Goal: Transaction & Acquisition: Purchase product/service

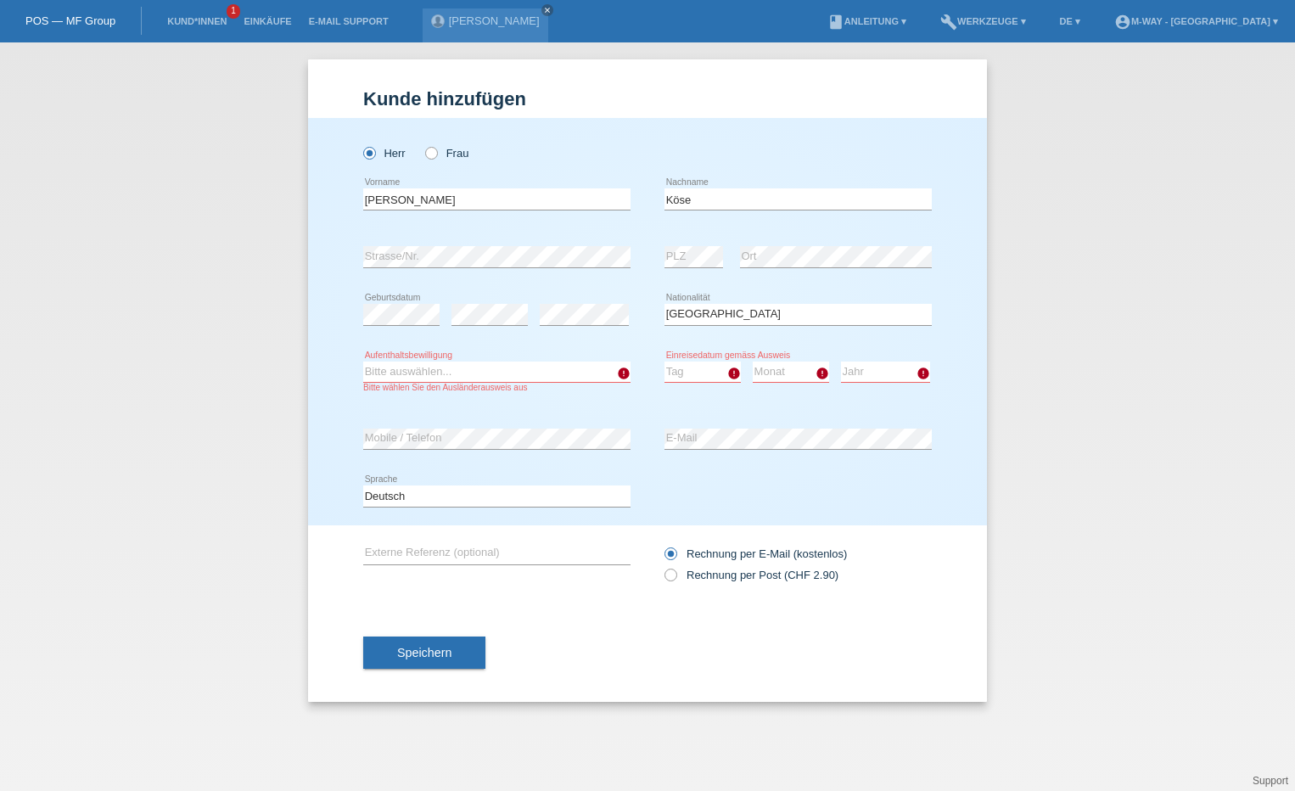
select select "TR"
click at [524, 367] on select "Bitte auswählen... C B B - Flüchtlingsstatus Andere" at bounding box center [496, 372] width 267 height 20
select select "B"
click at [363, 362] on select "Bitte auswählen... C B B - Flüchtlingsstatus Andere" at bounding box center [496, 372] width 267 height 20
click at [683, 374] on select "Tag 01 02 03 04 05 06 07 08 09 10 11" at bounding box center [703, 372] width 76 height 20
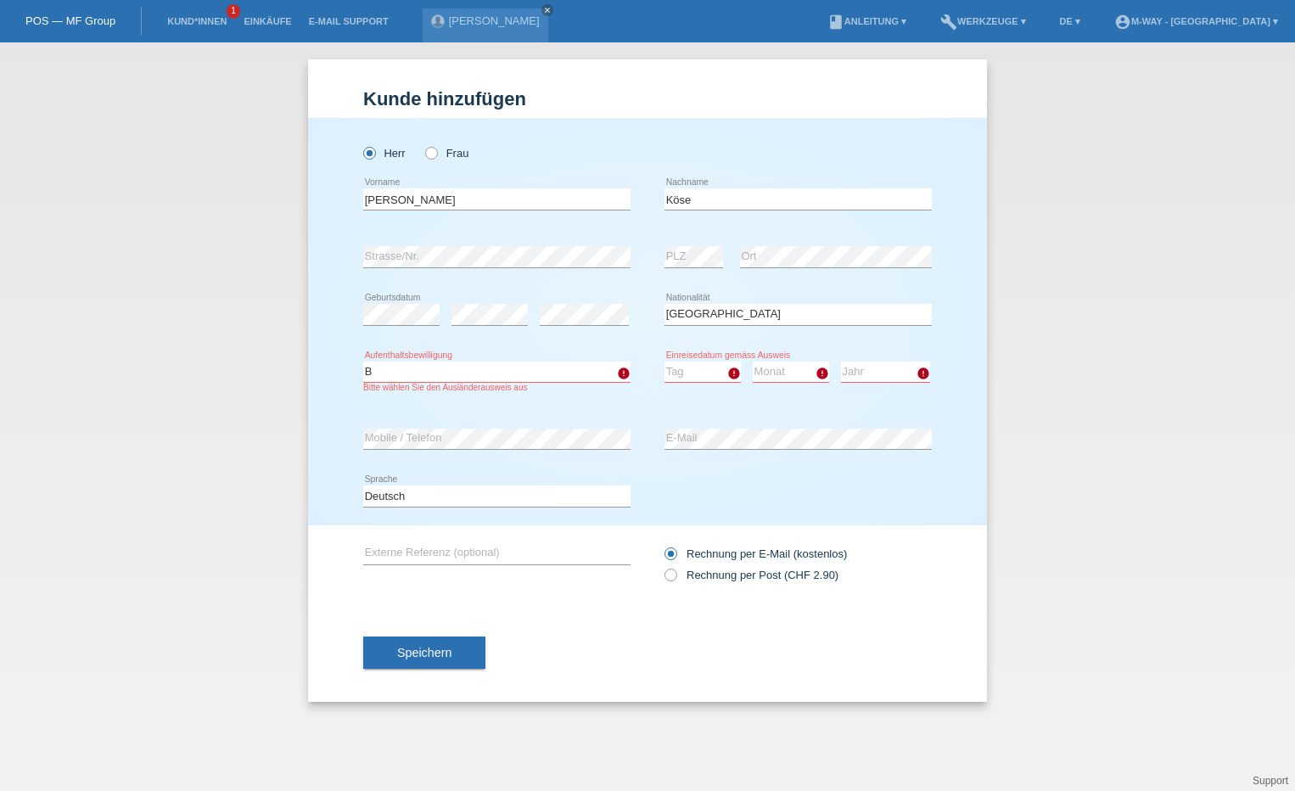
select select "12"
click at [794, 365] on select "Monat 01 02 03 04 05 06 07 08 09 10 11" at bounding box center [791, 372] width 76 height 20
select select "08"
click at [869, 376] on select "Jahr 2025 2024 2023 2022 2021 2020 2019 2018 2017 2016 2015 2014 2013 2012 2011…" at bounding box center [885, 372] width 89 height 20
select select "2022"
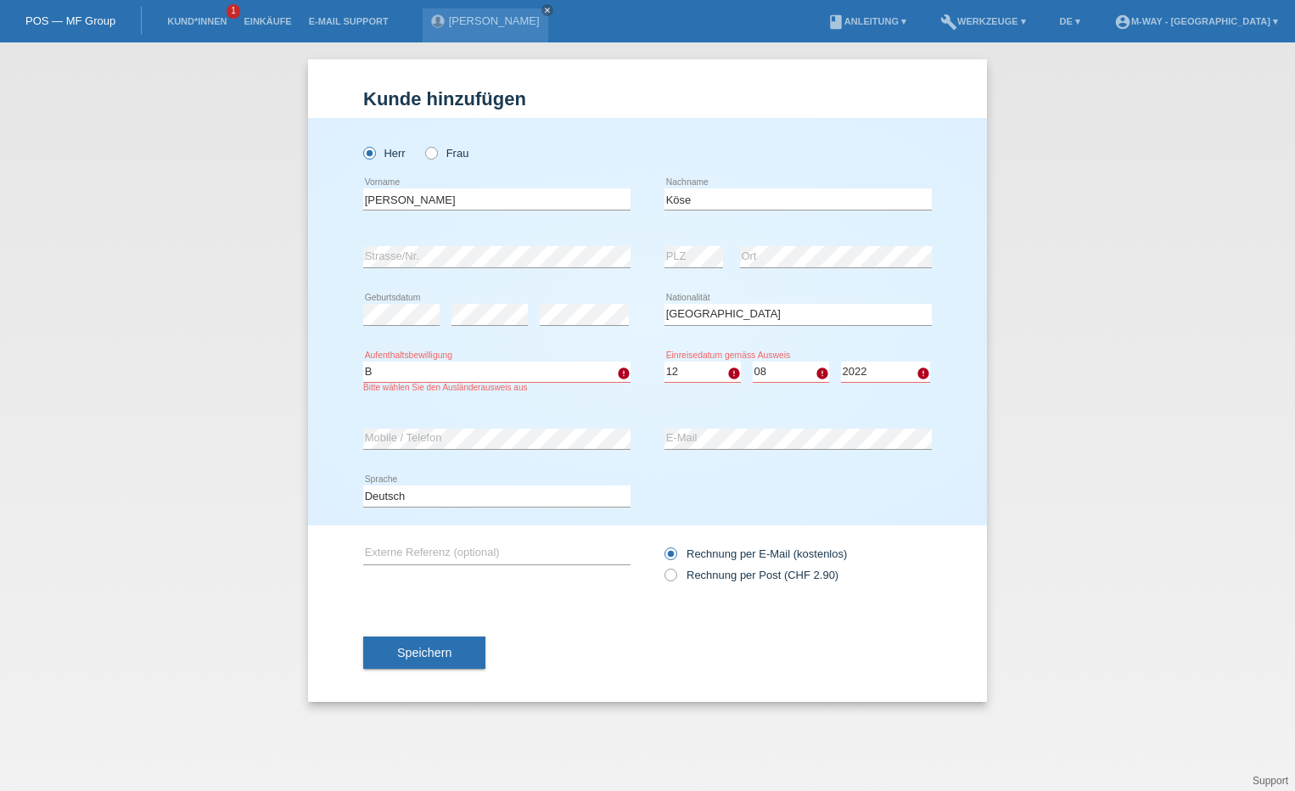
click at [841, 362] on select "Jahr 2025 2024 2023 2022 2021 2020 2019 2018 2017 2016 2015 2014 2013 2012 2011…" at bounding box center [885, 372] width 89 height 20
click at [744, 487] on div "Deutsch Français Italiano English error Sprache" at bounding box center [647, 497] width 569 height 58
click at [796, 372] on select "Monat 01 02 03 04 05 06 07 08 09 10 11" at bounding box center [791, 372] width 76 height 20
select select "06"
click at [753, 362] on select "Monat 01 02 03 04 05 06 07 08 09 10 11" at bounding box center [791, 372] width 76 height 20
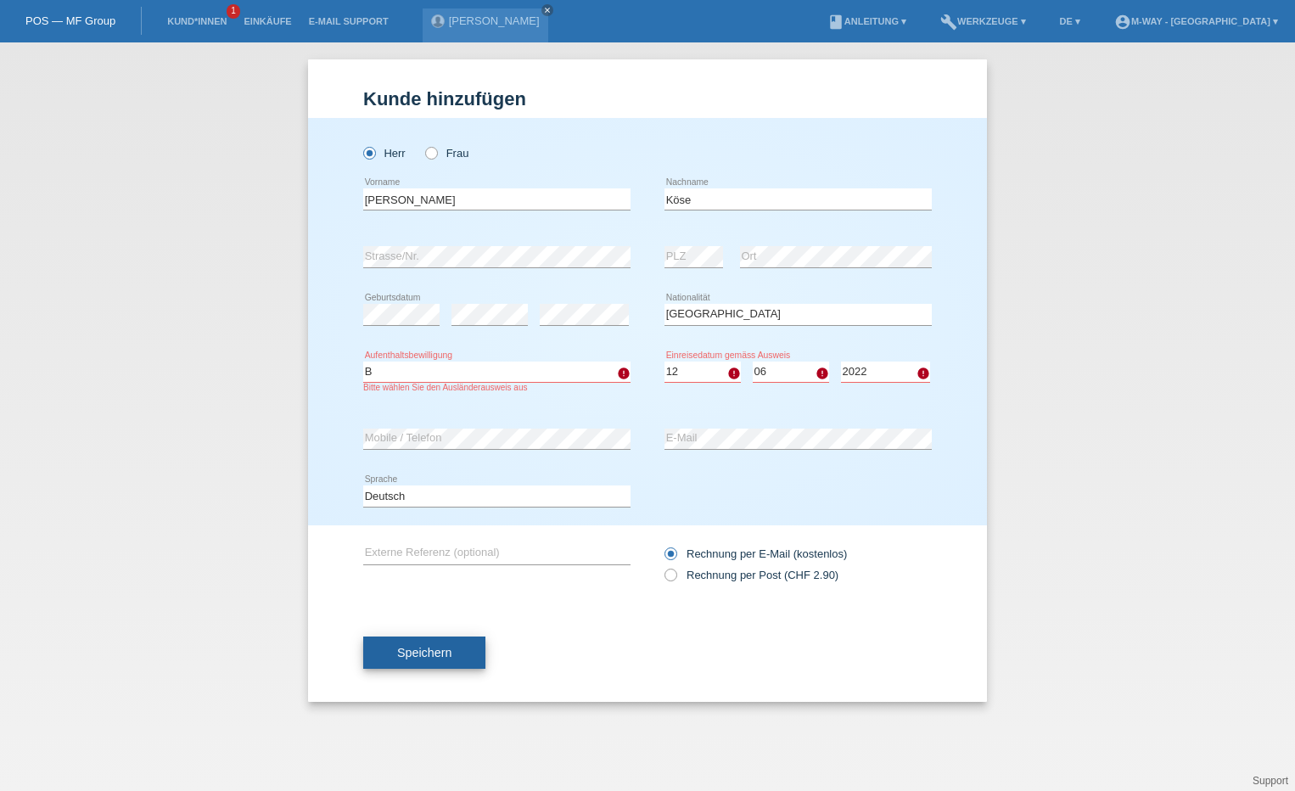
click at [460, 647] on button "Speichern" at bounding box center [424, 653] width 122 height 32
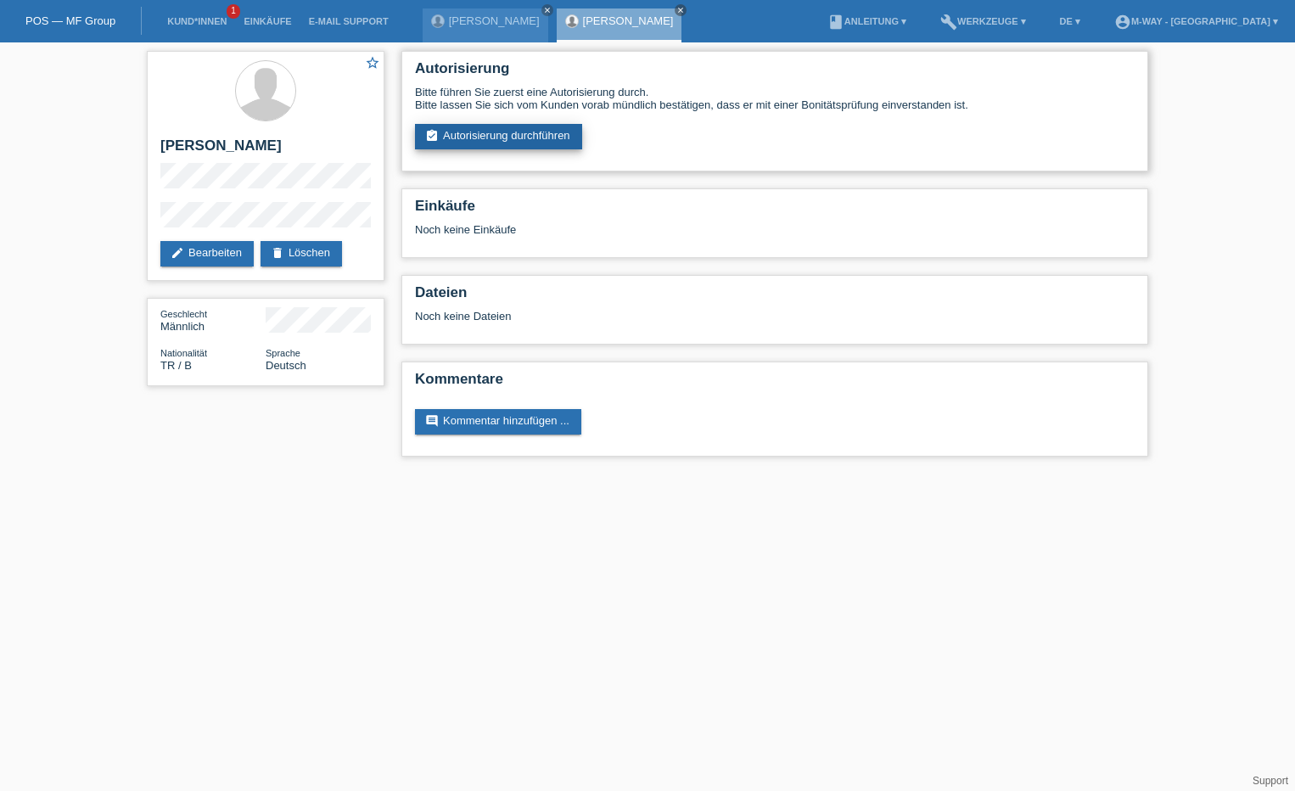
click at [530, 148] on link "assignment_turned_in Autorisierung durchführen" at bounding box center [498, 136] width 167 height 25
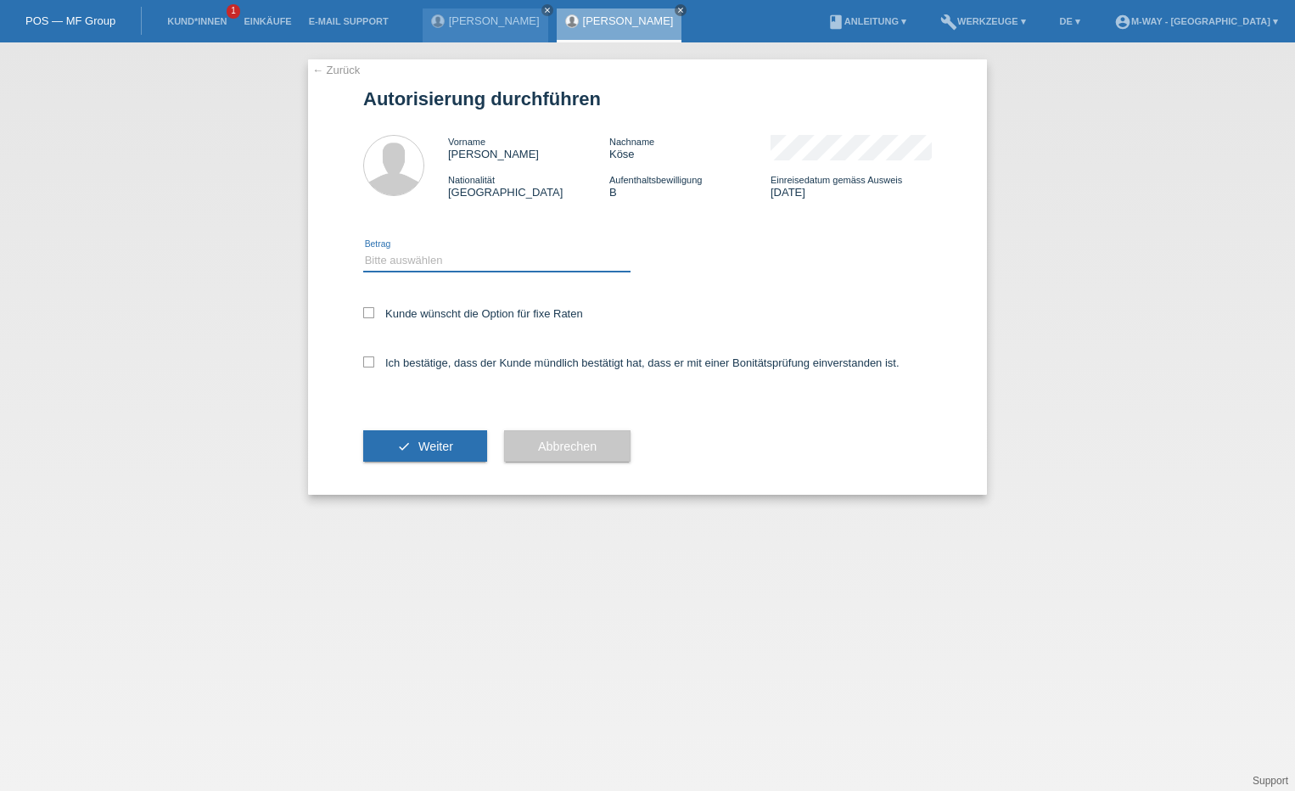
click at [473, 256] on select "Bitte auswählen CHF 1.00 - CHF 499.00 CHF 500.00 - CHF 1'999.00 CHF 2'000.00 - …" at bounding box center [496, 260] width 267 height 20
select select "3"
click at [363, 250] on select "Bitte auswählen CHF 1.00 - CHF 499.00 CHF 500.00 - CHF 1'999.00 CHF 2'000.00 - …" at bounding box center [496, 260] width 267 height 20
click at [375, 314] on label "Kunde wünscht die Option für fixe Raten" at bounding box center [473, 313] width 220 height 13
click at [374, 314] on input "Kunde wünscht die Option für fixe Raten" at bounding box center [368, 312] width 11 height 11
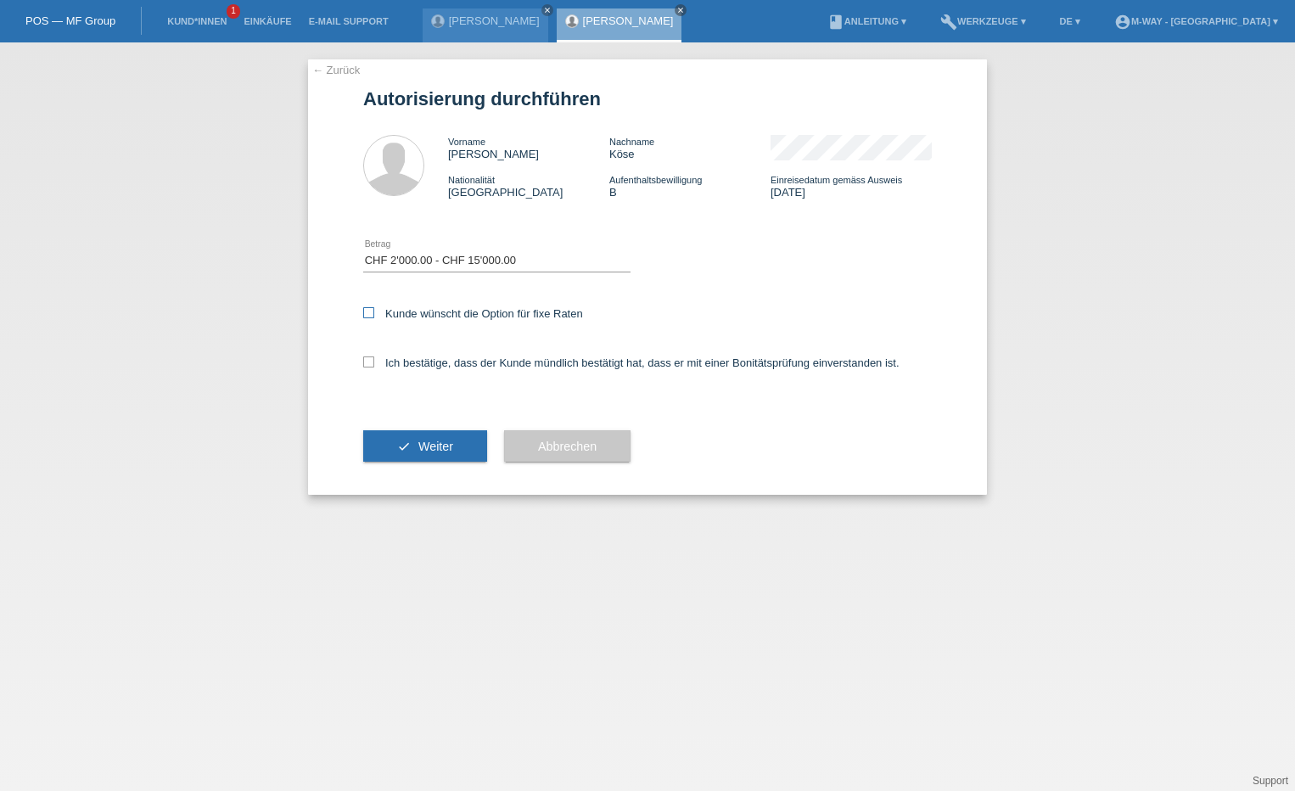
checkbox input "true"
click at [374, 355] on div "Ich bestätige, dass der Kunde mündlich bestätigt hat, dass er mit einer Bonität…" at bounding box center [647, 369] width 569 height 58
click at [372, 362] on icon at bounding box center [368, 362] width 11 height 11
click at [372, 362] on input "Ich bestätige, dass der Kunde mündlich bestätigt hat, dass er mit einer Bonität…" at bounding box center [368, 362] width 11 height 11
checkbox input "true"
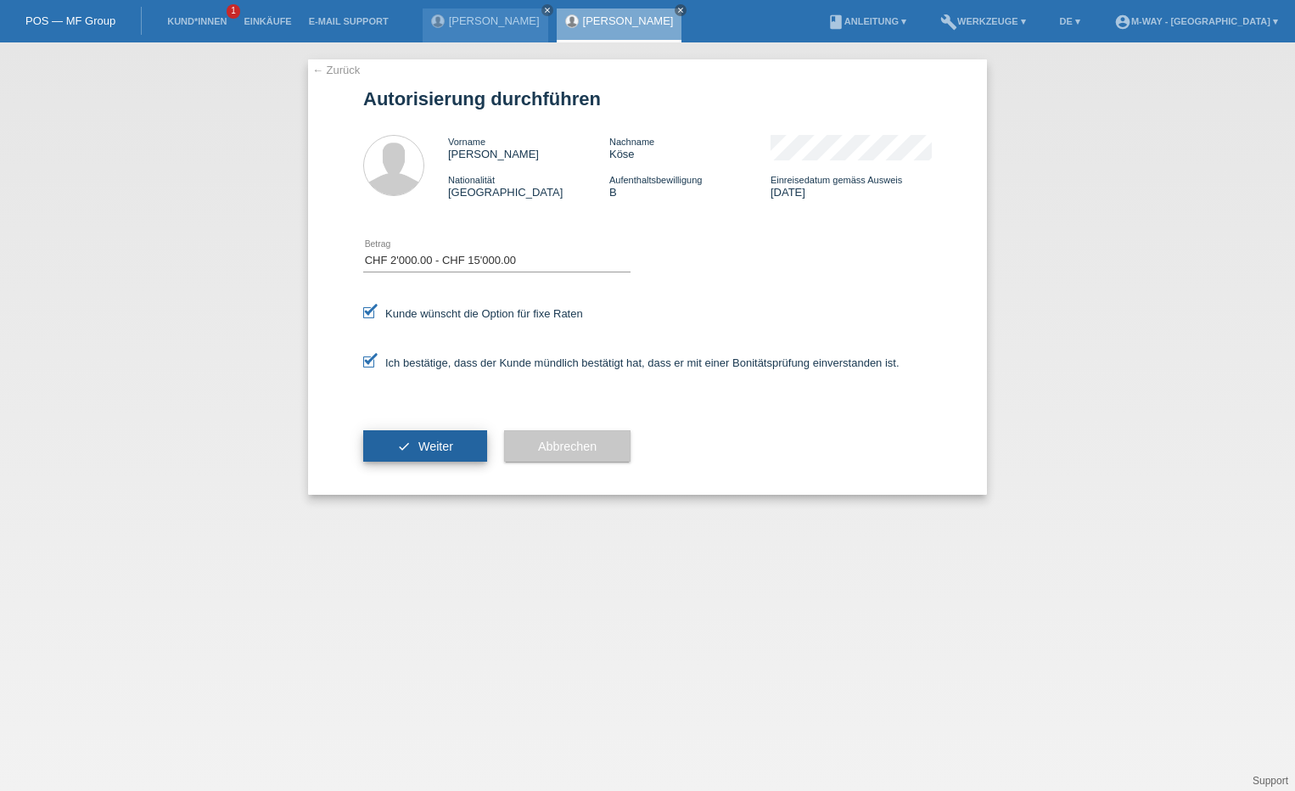
click at [418, 442] on span "Weiter" at bounding box center [435, 447] width 35 height 14
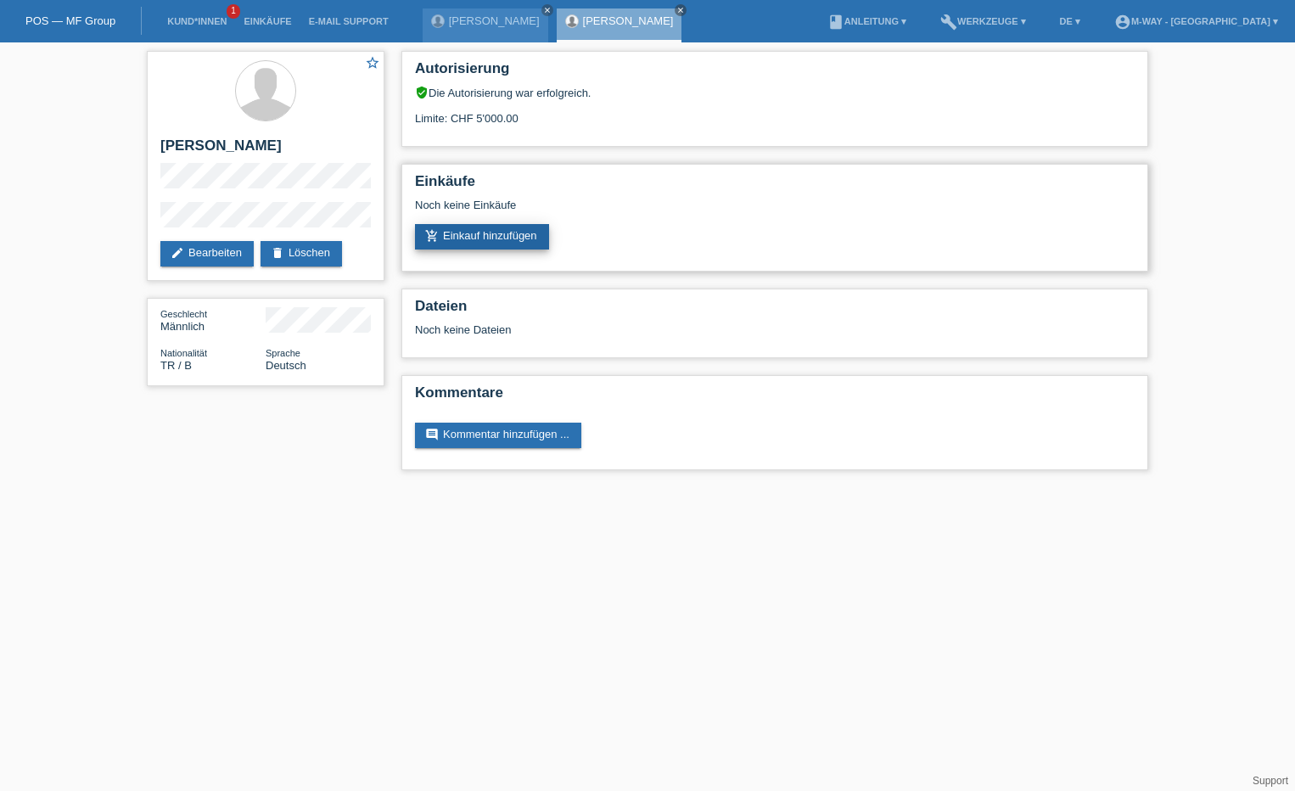
click at [523, 239] on link "add_shopping_cart Einkauf hinzufügen" at bounding box center [482, 236] width 134 height 25
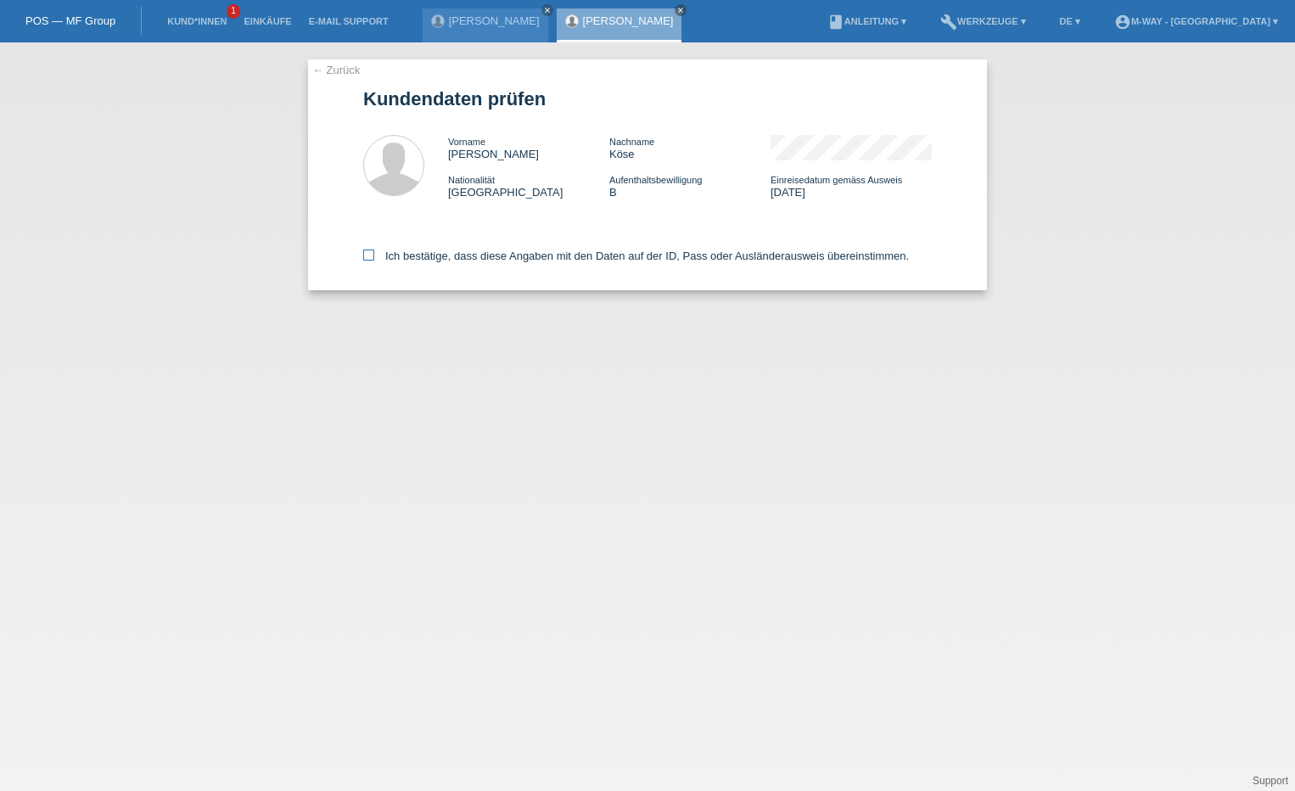
click at [373, 256] on icon at bounding box center [368, 255] width 11 height 11
click at [373, 256] on input "Ich bestätige, dass diese Angaben mit den Daten auf der ID, Pass oder Ausländer…" at bounding box center [368, 255] width 11 height 11
checkbox input "true"
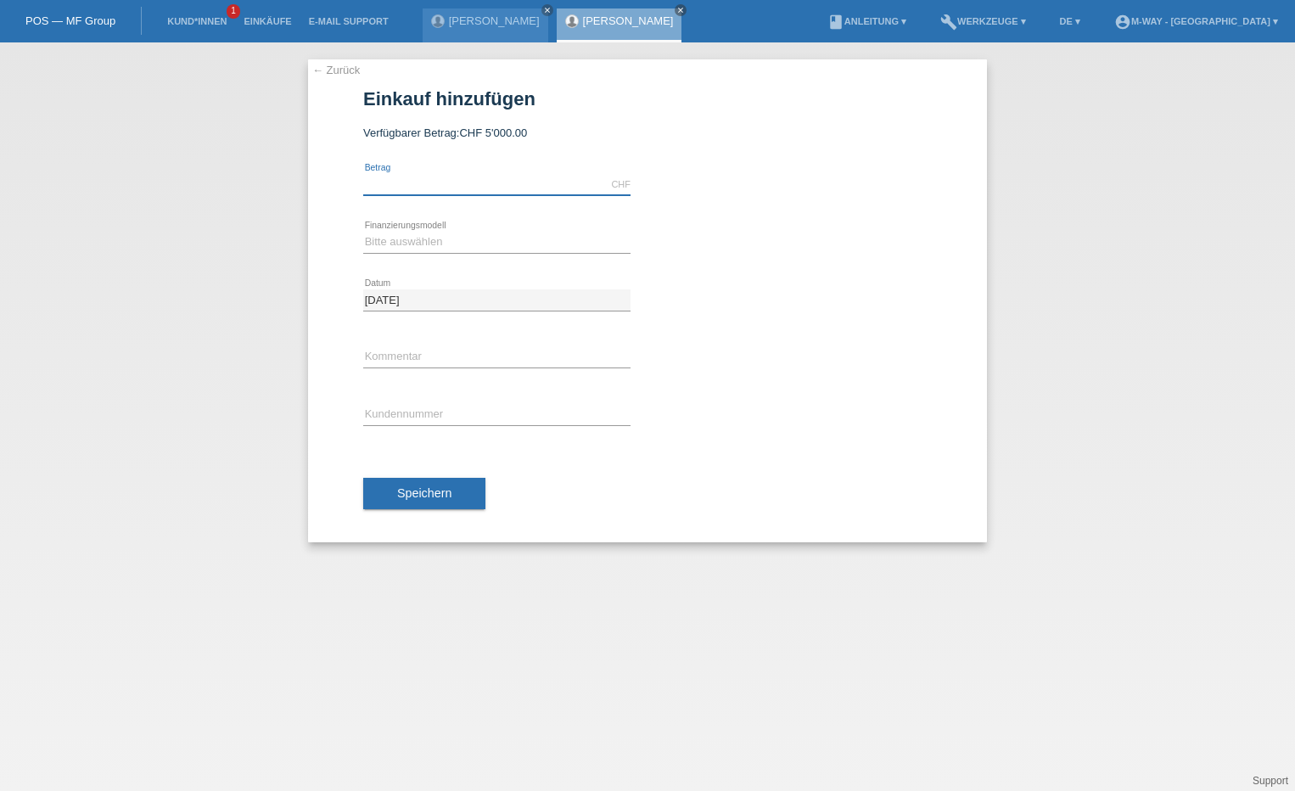
click at [463, 192] on input "text" at bounding box center [496, 184] width 267 height 21
type input "4027.90"
click at [460, 239] on select "Bitte auswählen Fixe Raten Kauf auf Rechnung mit Teilzahlungsoption" at bounding box center [496, 242] width 267 height 20
select select "77"
click at [363, 232] on select "Bitte auswählen Fixe Raten Kauf auf Rechnung mit Teilzahlungsoption" at bounding box center [496, 242] width 267 height 20
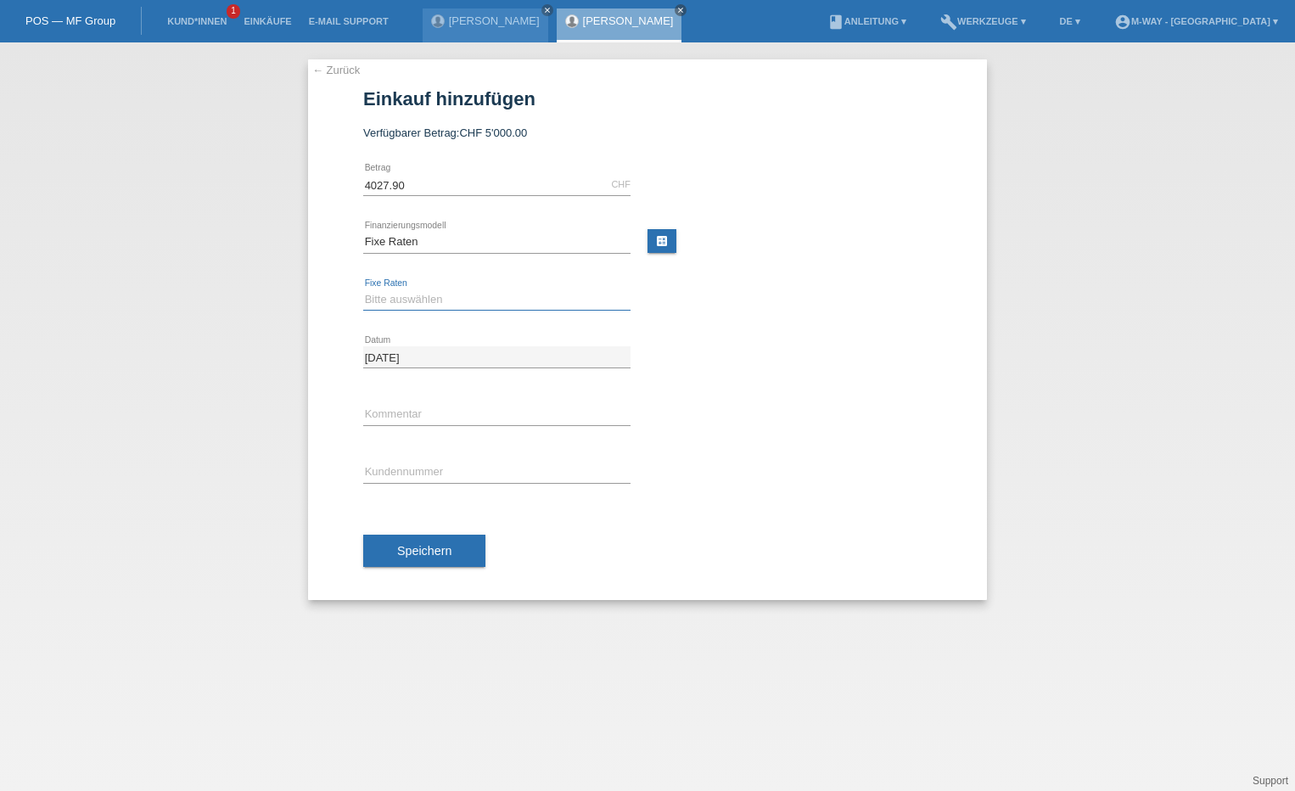
click at [447, 307] on select "Bitte auswählen 4 Raten 5 Raten 6 Raten 7 Raten 8 Raten 9 Raten 10 Raten 11 Rat…" at bounding box center [496, 299] width 267 height 20
select select "202"
click at [363, 289] on select "Bitte auswählen 4 Raten 5 Raten 6 Raten 7 Raten 8 Raten 9 Raten 10 Raten 11 Rat…" at bounding box center [496, 299] width 267 height 20
click at [447, 475] on input "text" at bounding box center [496, 472] width 267 height 21
type input "K085885"
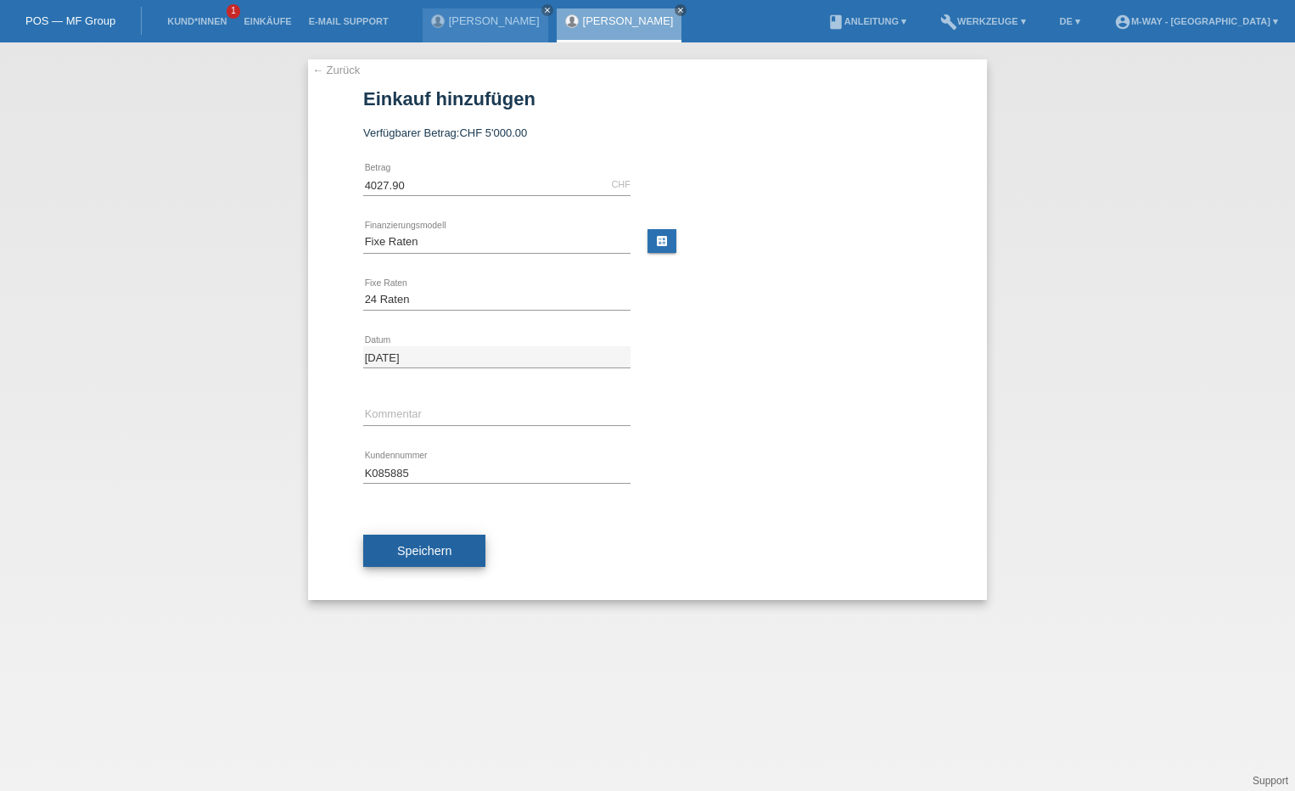
click at [457, 556] on button "Speichern" at bounding box center [424, 551] width 122 height 32
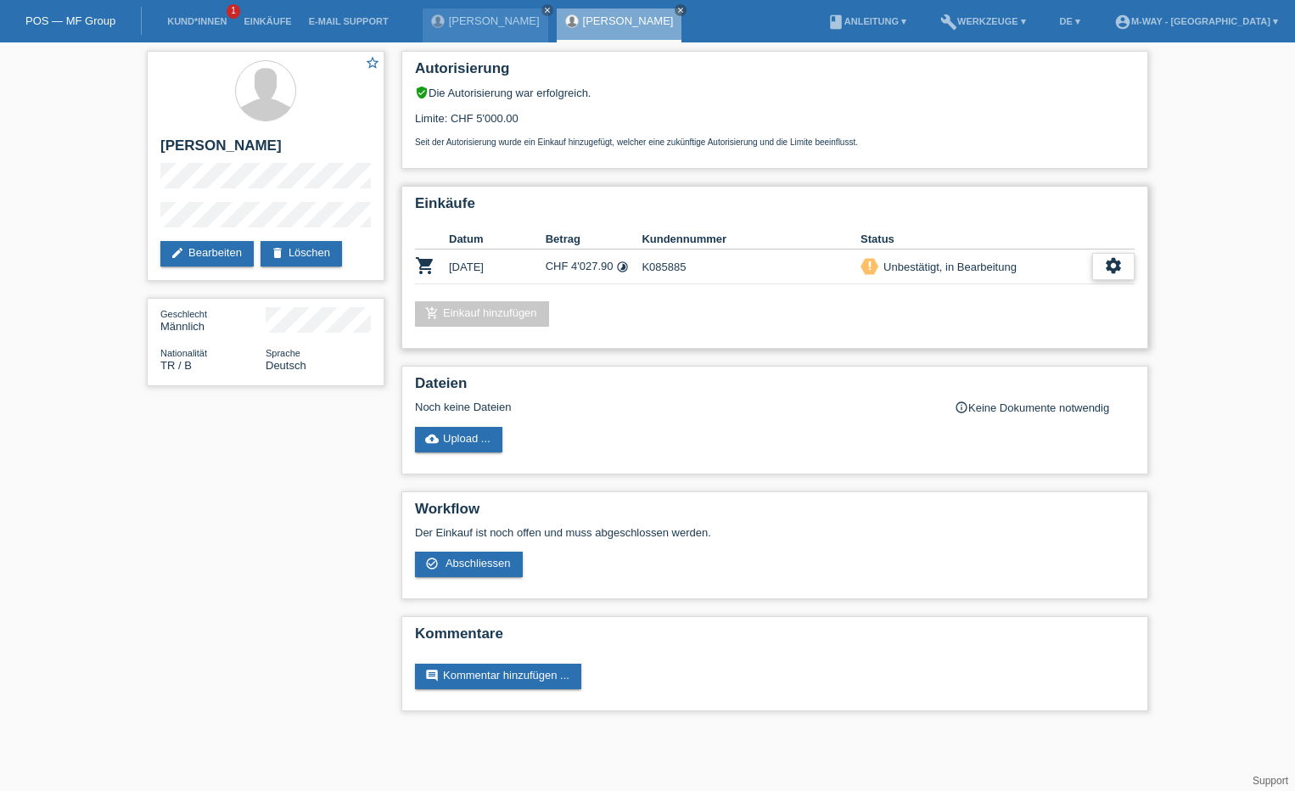
click at [1111, 267] on icon "settings" at bounding box center [1113, 265] width 19 height 19
click at [1014, 348] on span "Abschliessen" at bounding box center [993, 344] width 70 height 20
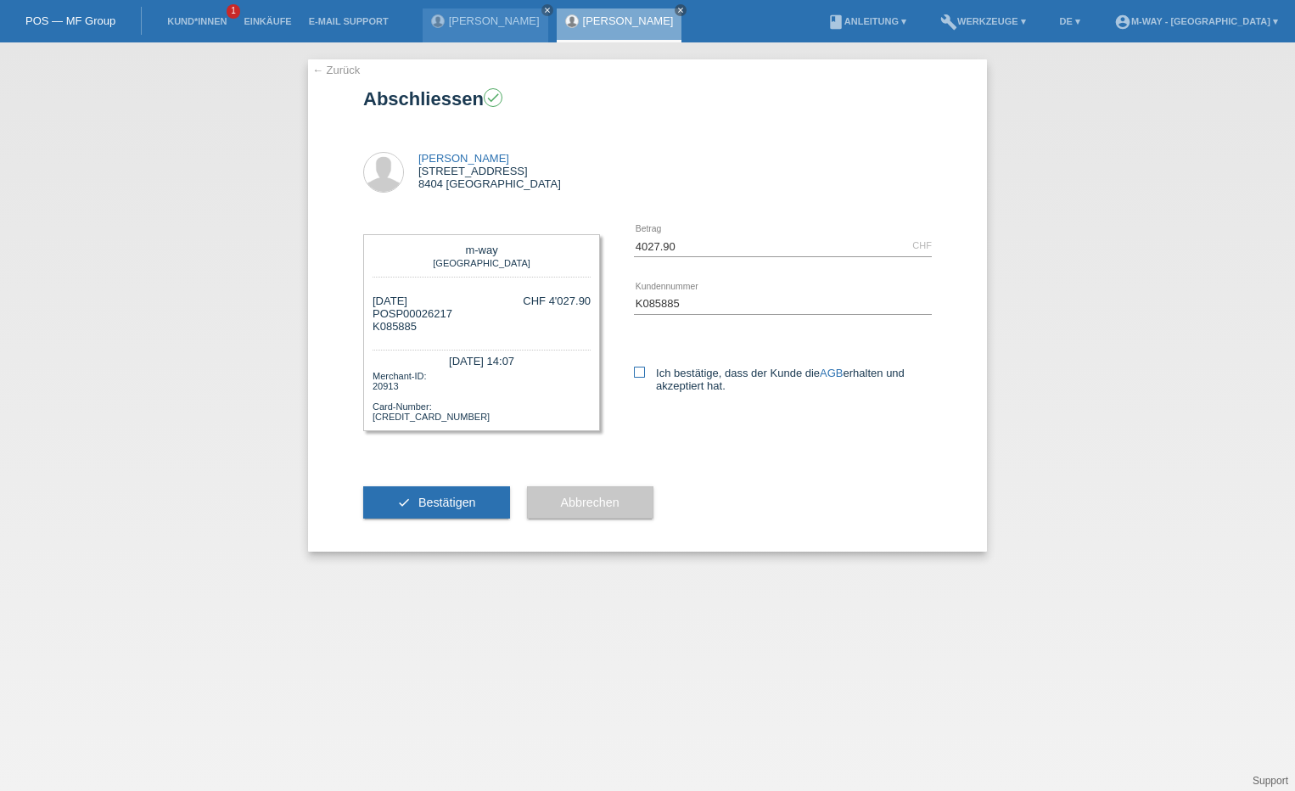
click at [642, 369] on icon at bounding box center [639, 372] width 11 height 11
click at [642, 369] on input "Ich bestätige, dass der Kunde die AGB erhalten und akzeptiert hat." at bounding box center [639, 372] width 11 height 11
checkbox input "true"
click at [444, 510] on button "check Bestätigen" at bounding box center [436, 502] width 147 height 32
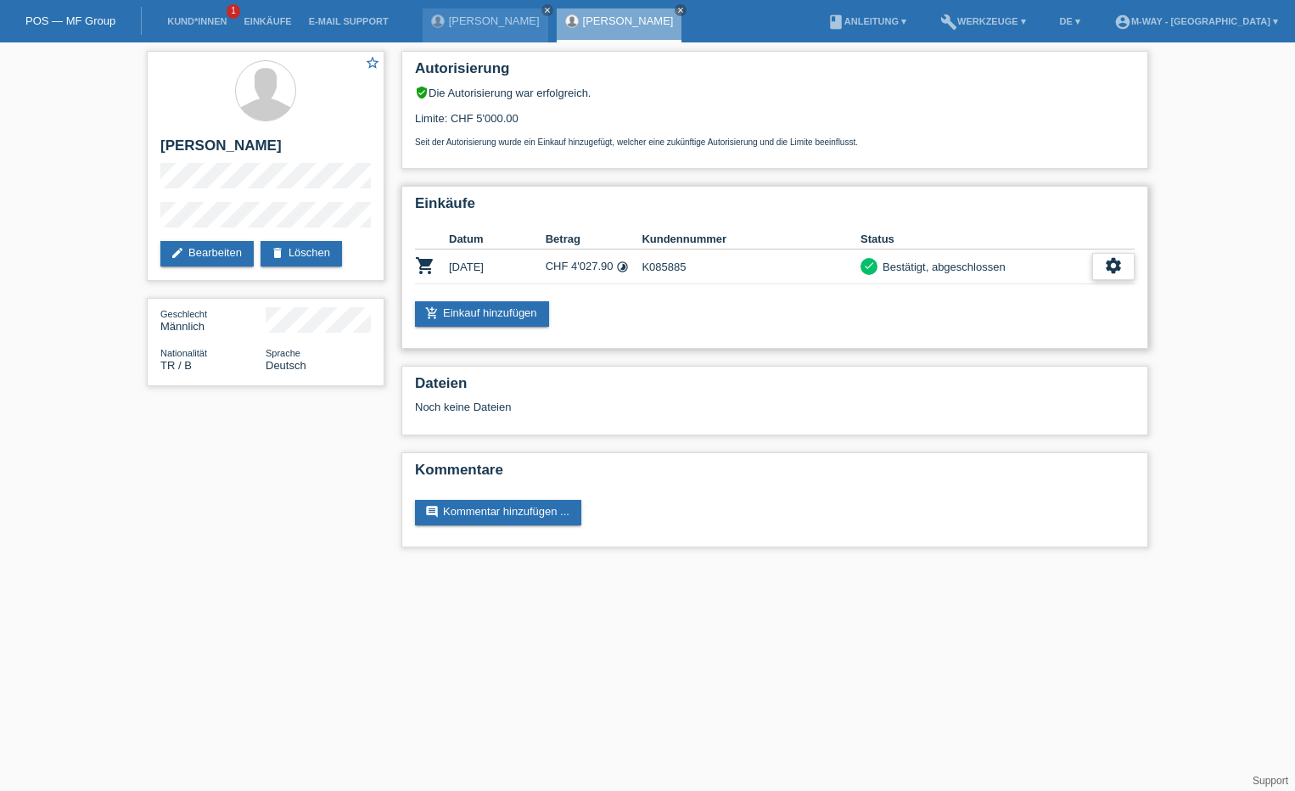
click at [1110, 264] on icon "settings" at bounding box center [1113, 265] width 19 height 19
click at [1070, 318] on span "AGB herunterladen" at bounding box center [1040, 318] width 99 height 20
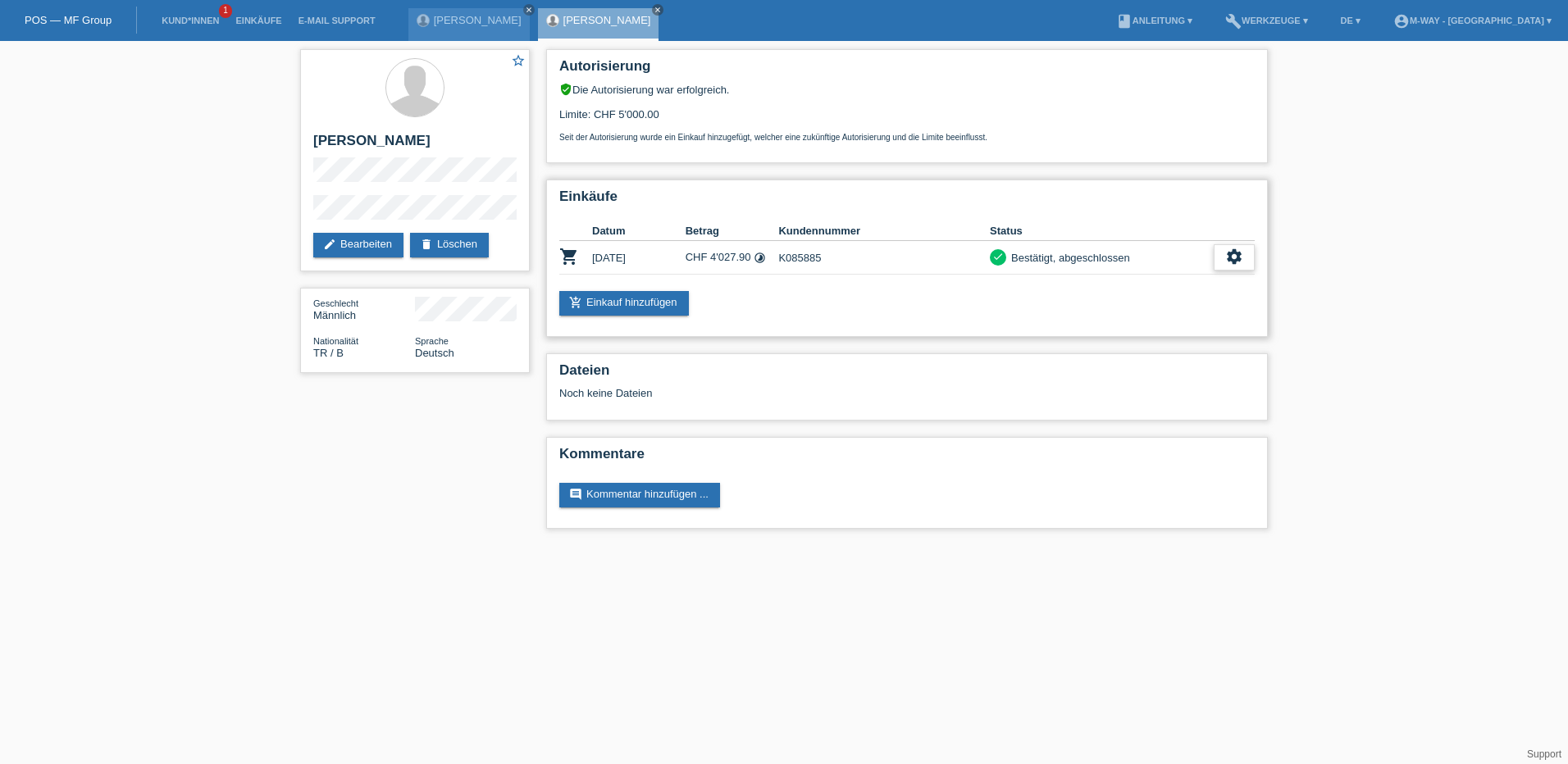
click at [1242, 256] on icon "settings" at bounding box center [1234, 256] width 18 height 18
click at [1181, 338] on span "Quittung herunterladen" at bounding box center [1173, 332] width 114 height 19
